Goal: Find contact information: Find contact information

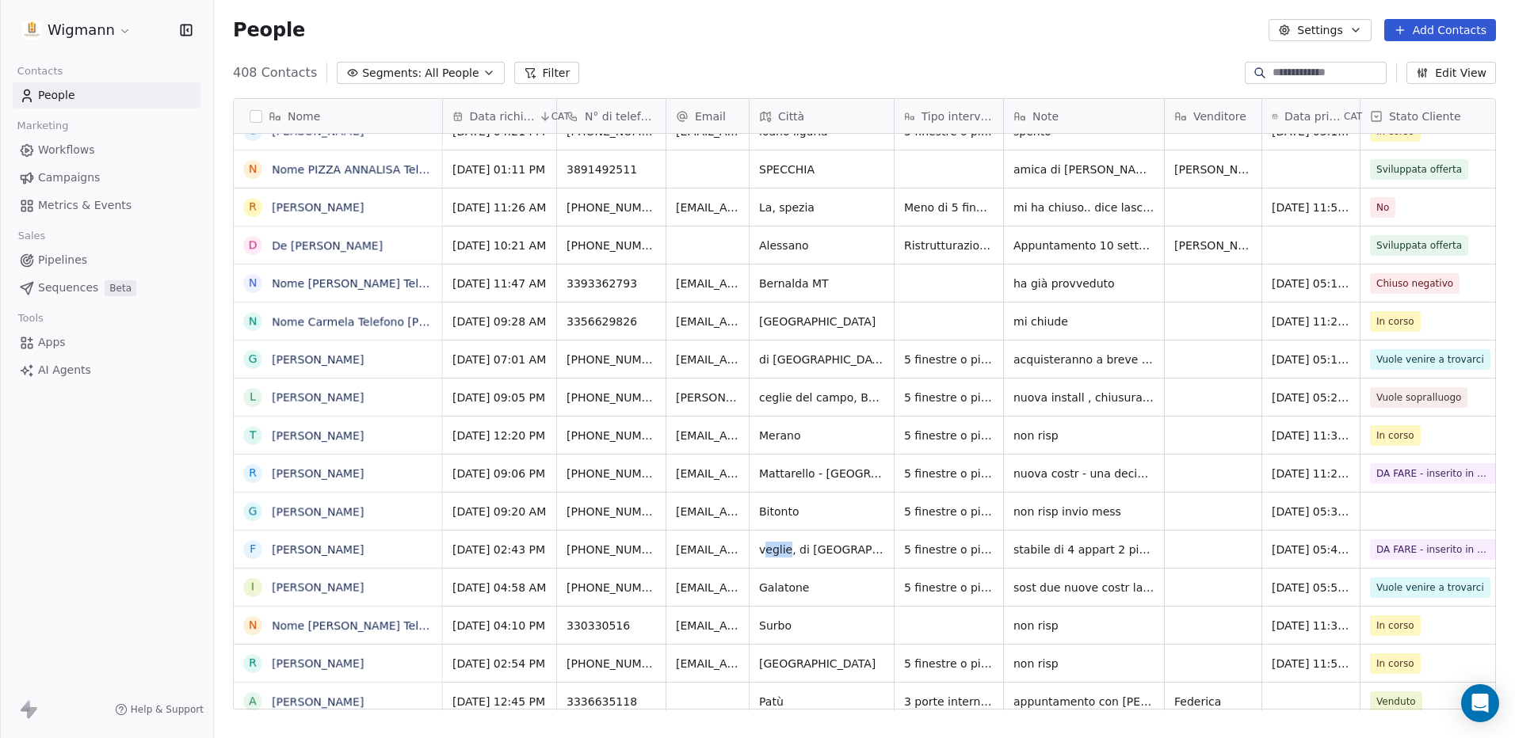
drag, startPoint x: 762, startPoint y: 551, endPoint x: 790, endPoint y: 548, distance: 27.8
click at [790, 548] on span "veglie, di [GEOGRAPHIC_DATA], Provincia" at bounding box center [821, 550] width 125 height 16
drag, startPoint x: 790, startPoint y: 548, endPoint x: 723, endPoint y: 548, distance: 66.5
click at [768, 554] on span "veglie, di [GEOGRAPHIC_DATA], Provincia" at bounding box center [821, 550] width 125 height 16
drag, startPoint x: 586, startPoint y: 550, endPoint x: 650, endPoint y: 551, distance: 64.2
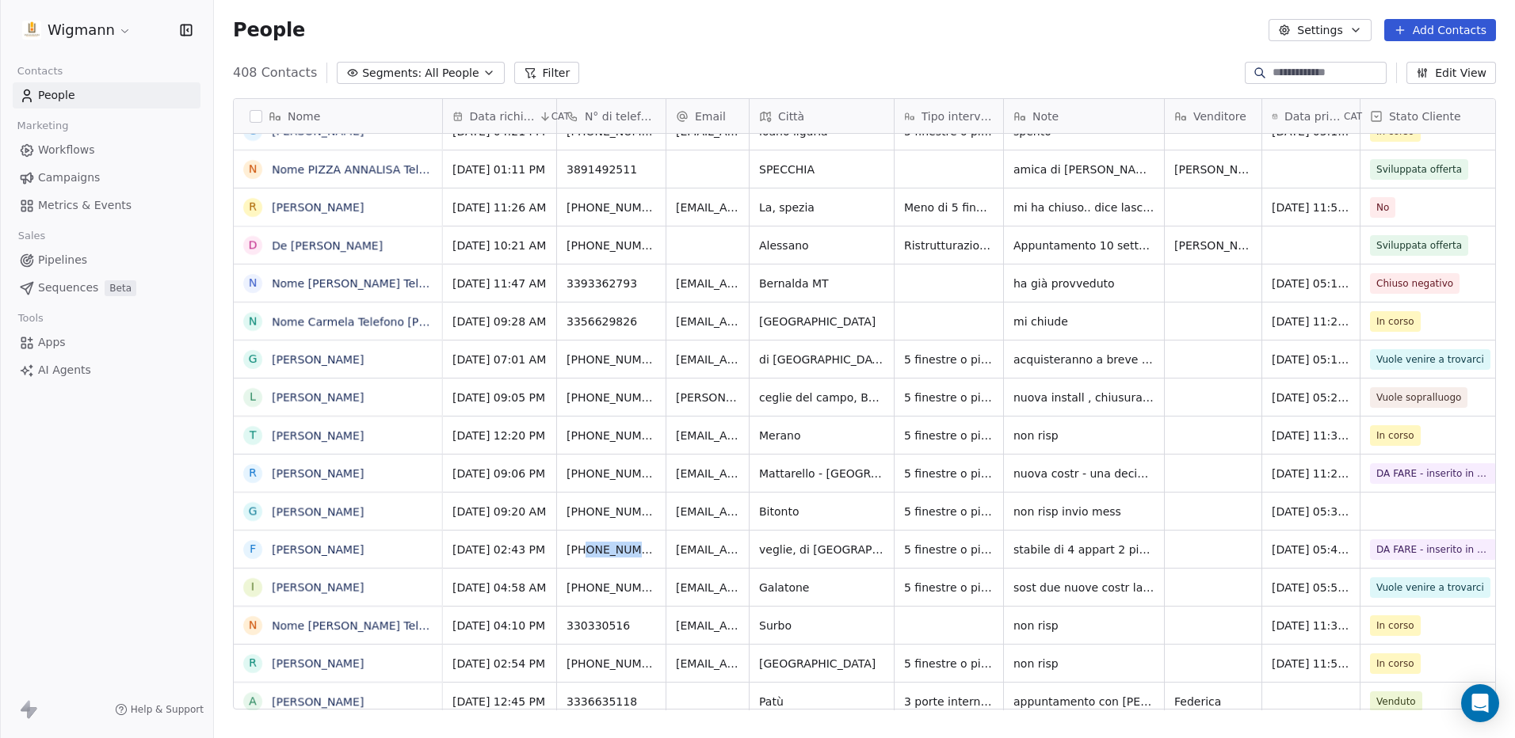
click at [650, 551] on div "[PHONE_NUMBER]" at bounding box center [611, 549] width 109 height 37
drag, startPoint x: 585, startPoint y: 545, endPoint x: 615, endPoint y: 547, distance: 30.2
click at [681, 548] on icon "grid" at bounding box center [687, 547] width 13 height 13
drag, startPoint x: 759, startPoint y: 553, endPoint x: 774, endPoint y: 553, distance: 15.1
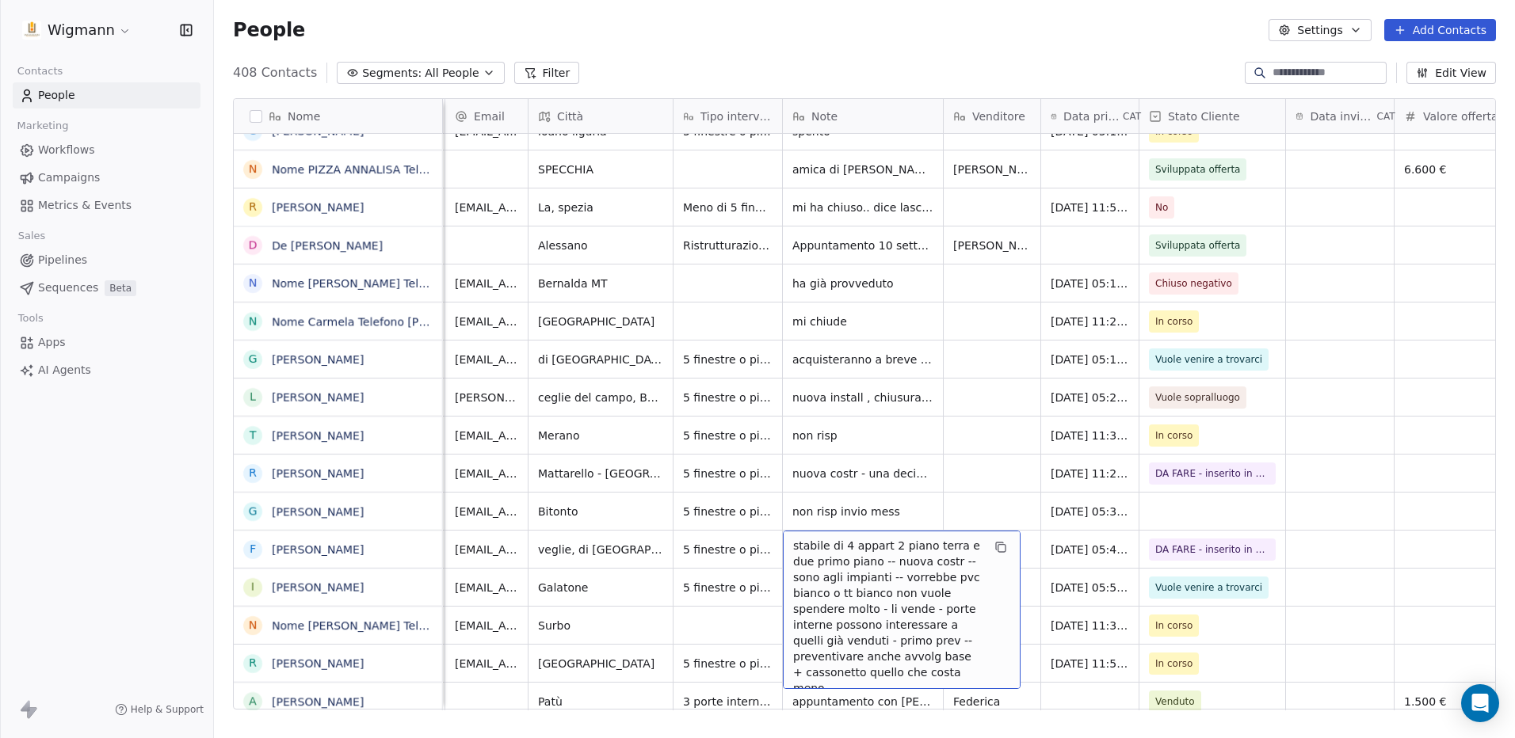
drag, startPoint x: 791, startPoint y: 547, endPoint x: 846, endPoint y: 577, distance: 62.7
click at [846, 577] on div "stabile di 4 appart 2 piano terra e due primo piano -- nuova costr -- sono agli…" at bounding box center [902, 610] width 238 height 158
click at [857, 551] on div "stabile di 4 appart 2 piano terra e due primo piano -- nuova costr -- sono agli…" at bounding box center [902, 610] width 238 height 158
click at [857, 549] on button "grid" at bounding box center [1000, 547] width 19 height 19
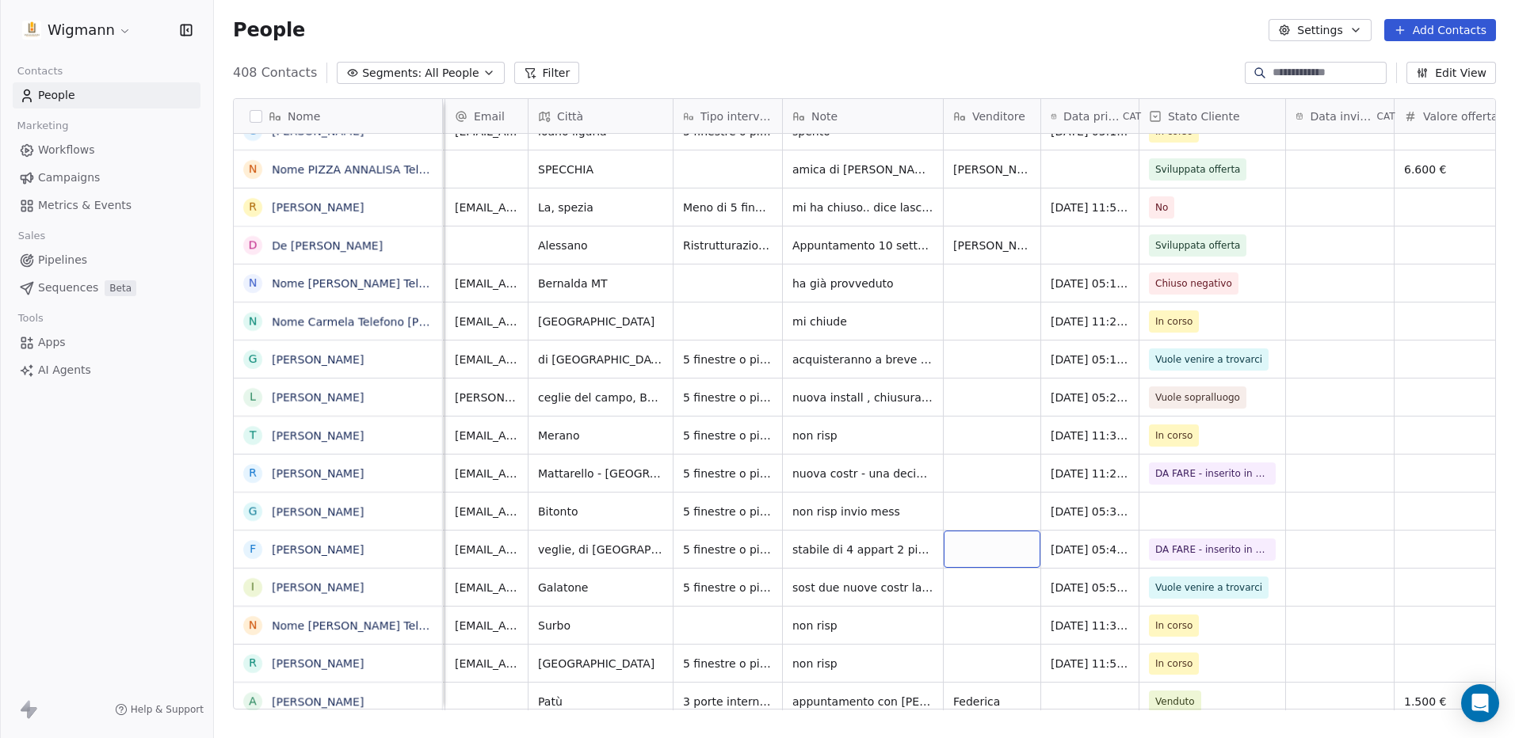
drag, startPoint x: 980, startPoint y: 551, endPoint x: 967, endPoint y: 122, distance: 428.7
click at [857, 122] on div "Venditore" at bounding box center [990, 117] width 74 height 16
click at [857, 118] on html "Wigmann Contacts People Marketing Workflows Campaigns Metrics & Events Sales Pi…" at bounding box center [757, 369] width 1515 height 738
click at [857, 118] on icon at bounding box center [964, 118] width 0 height 4
click at [857, 590] on html "Wigmann Contacts People Marketing Workflows Campaigns Metrics & Events Sales Pi…" at bounding box center [757, 369] width 1515 height 738
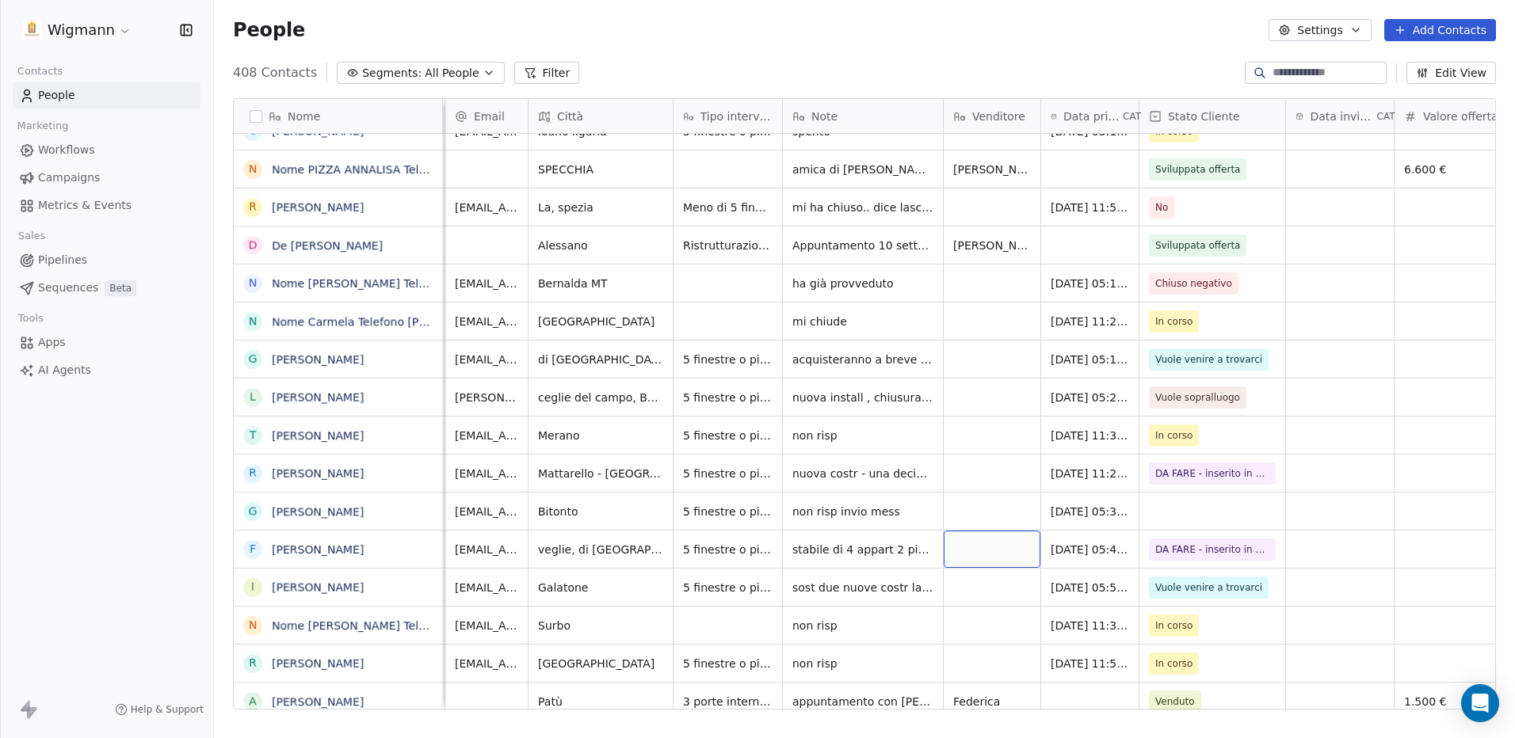
click at [857, 556] on div "grid" at bounding box center [991, 549] width 97 height 37
click at [857, 554] on textarea at bounding box center [991, 555] width 95 height 49
type textarea "**********"
click at [857, 500] on html "Wigmann Contacts People Marketing Workflows Campaigns Metrics & Events Sales Pi…" at bounding box center [757, 369] width 1515 height 738
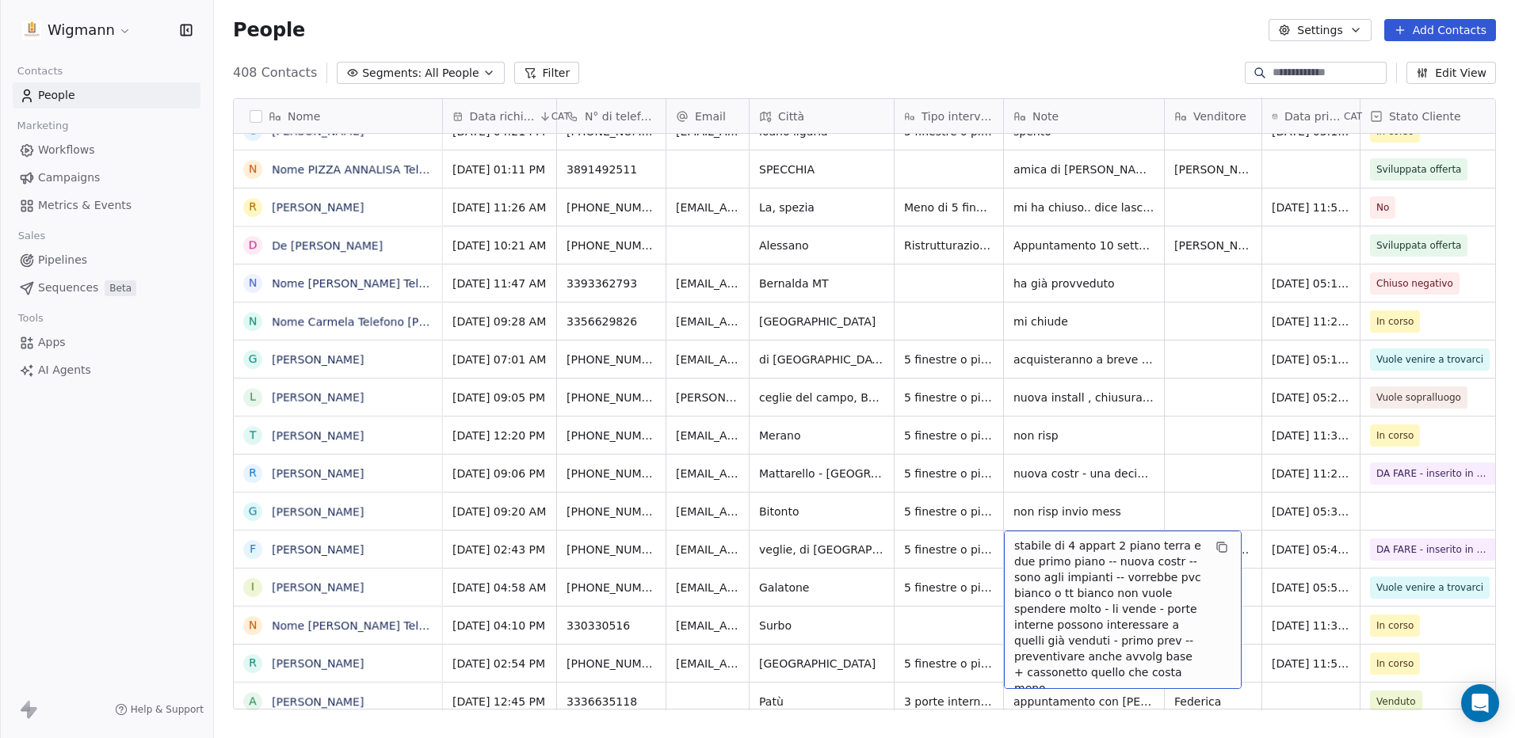
click at [857, 593] on span "stabile di 4 appart 2 piano terra e due primo piano -- nuova costr -- sono agli…" at bounding box center [1108, 617] width 189 height 158
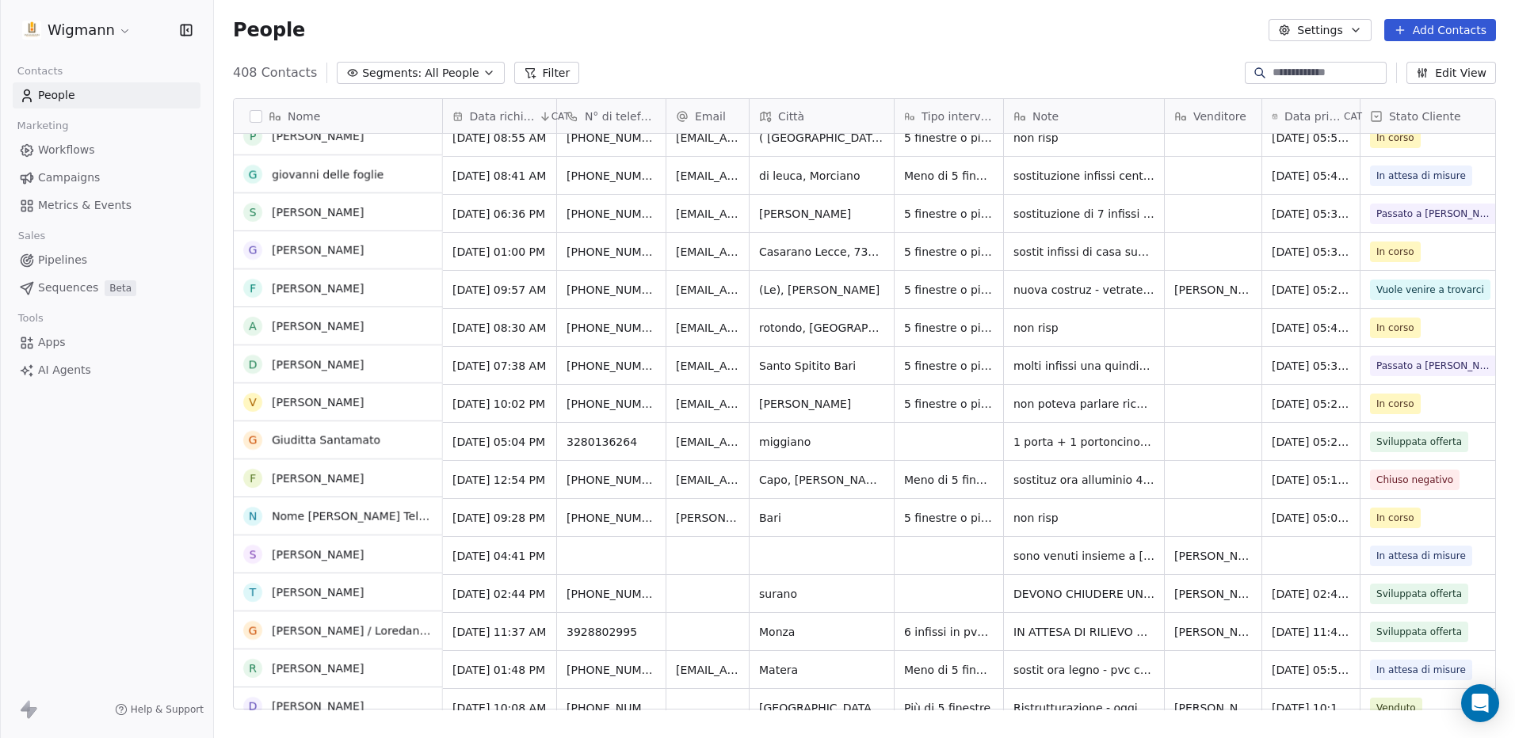
scroll to position [4198, 0]
